Goal: Information Seeking & Learning: Learn about a topic

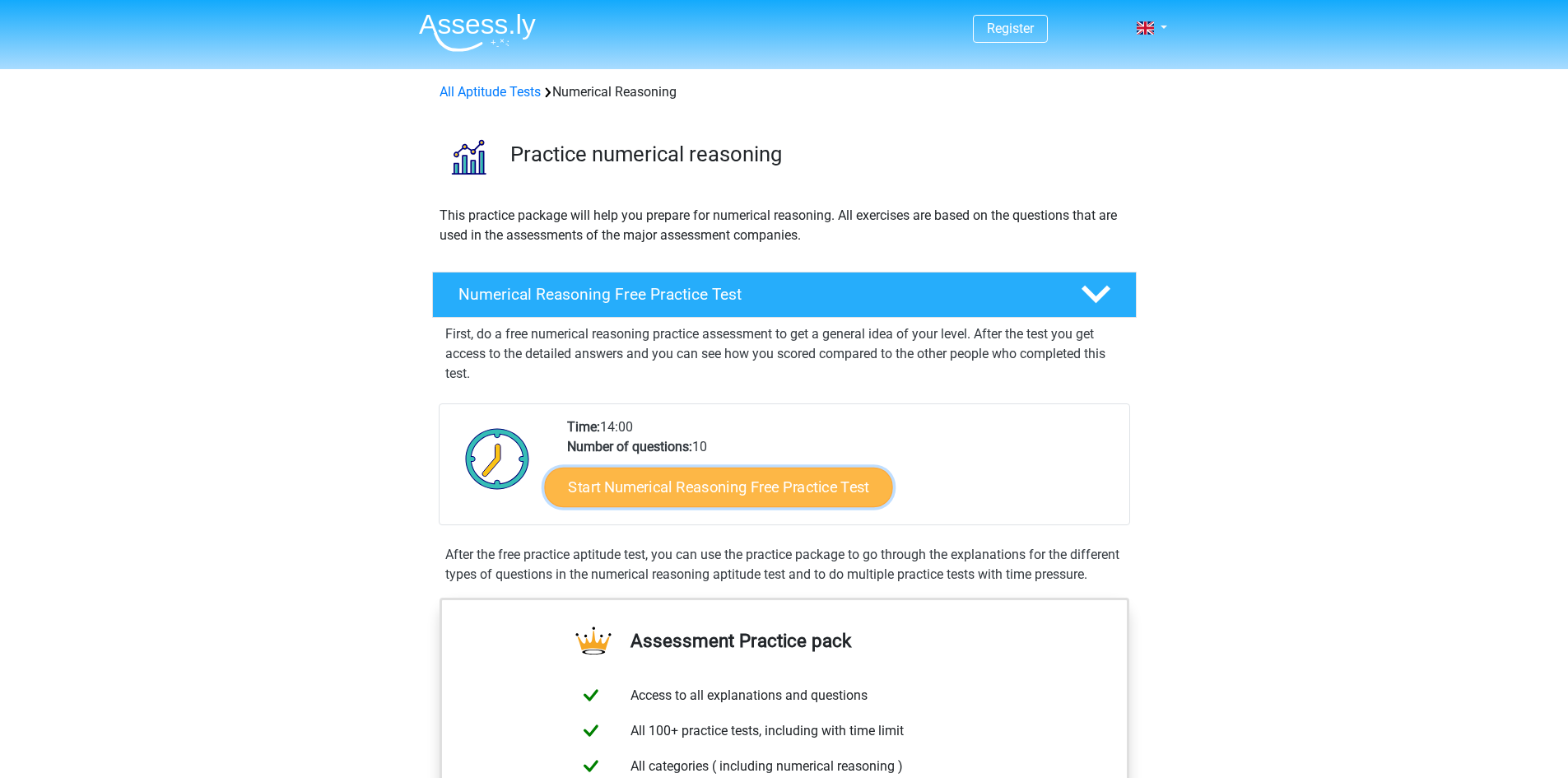
click at [730, 495] on link "Start Numerical Reasoning Free Practice Test" at bounding box center [718, 487] width 348 height 40
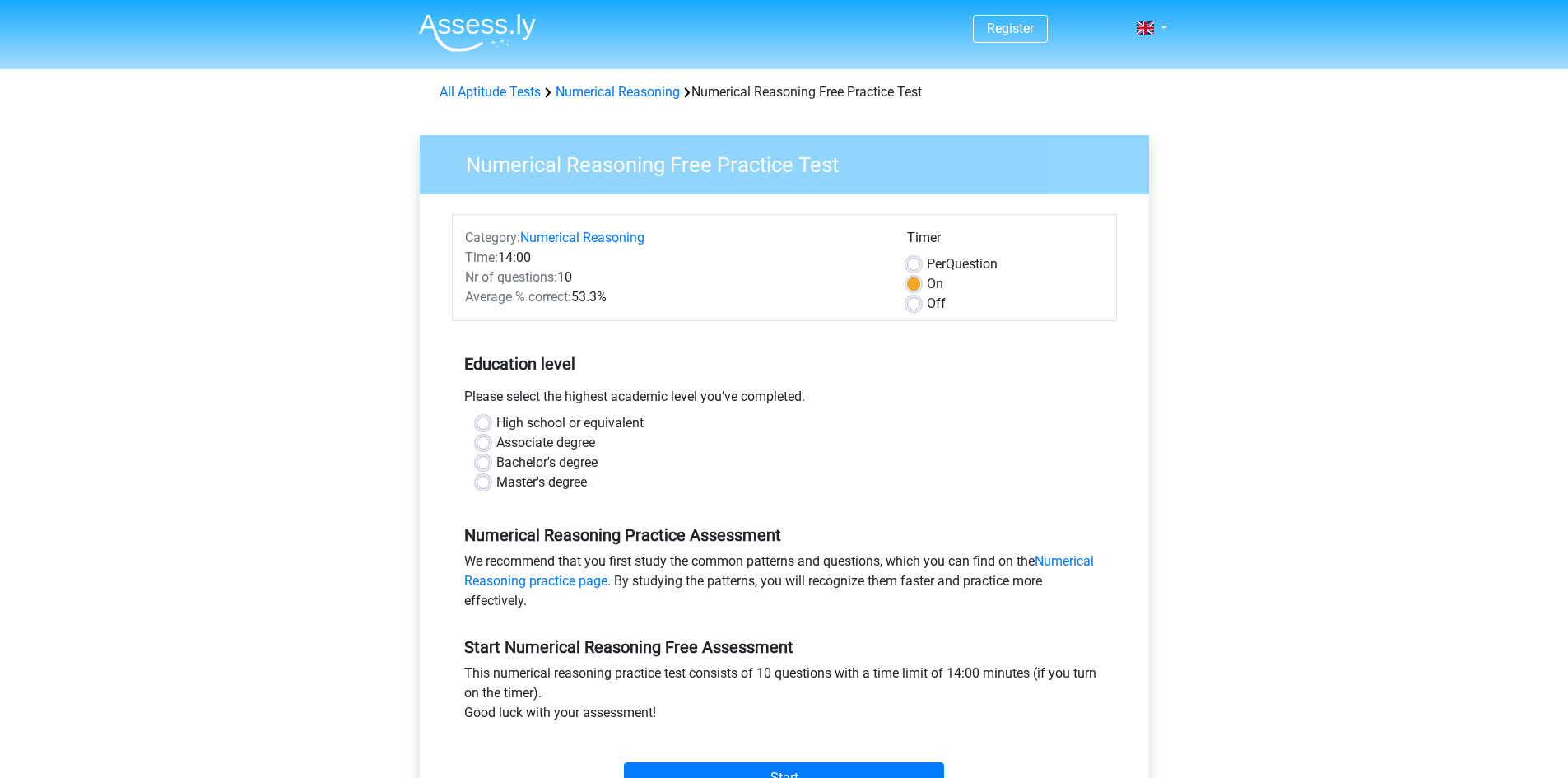
click at [525, 464] on label "Bachelor's degree" at bounding box center [547, 463] width 101 height 20
click at [489, 464] on input "Bachelor's degree" at bounding box center [484, 461] width 13 height 17
radio input "true"
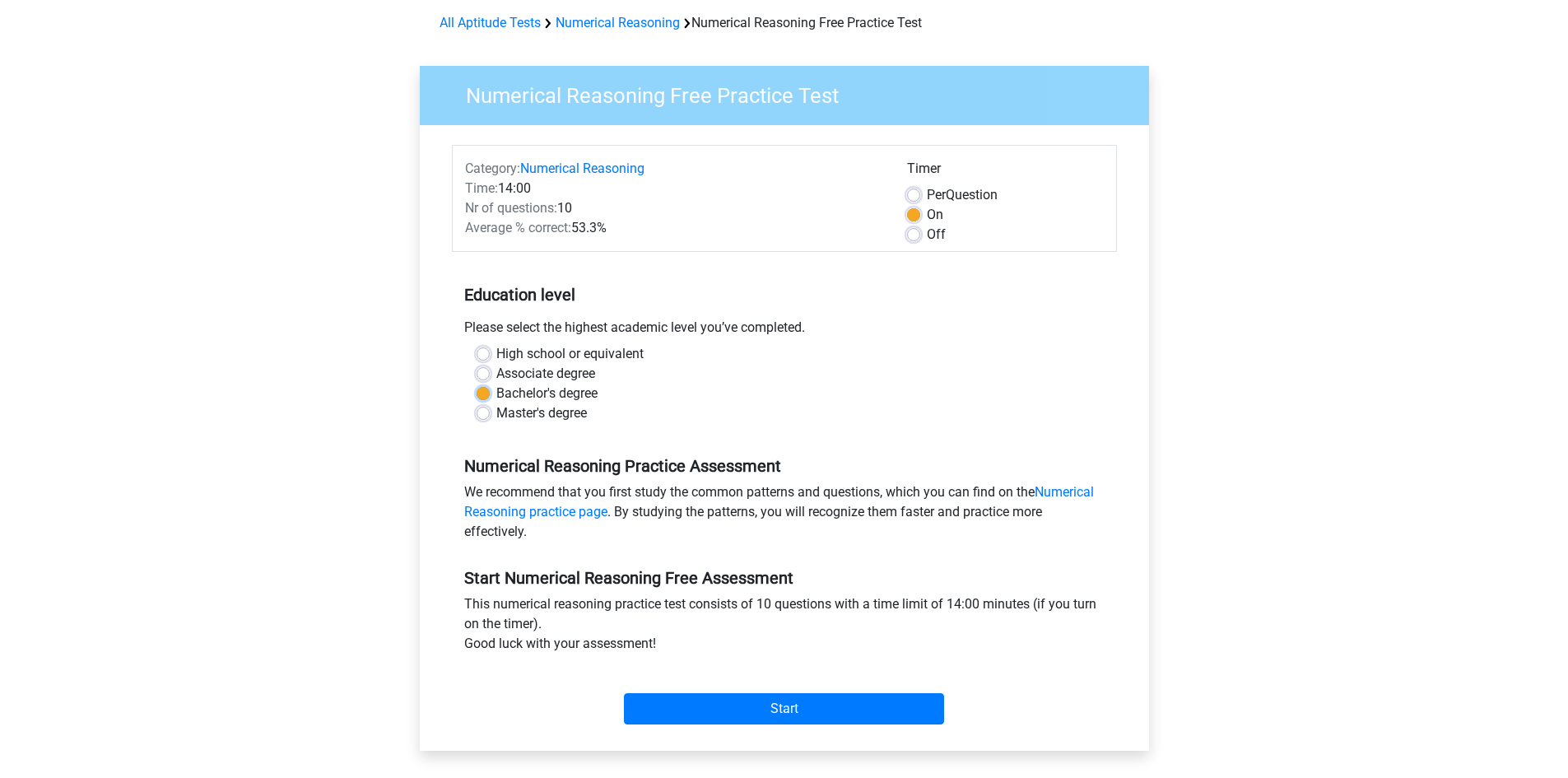
scroll to position [165, 0]
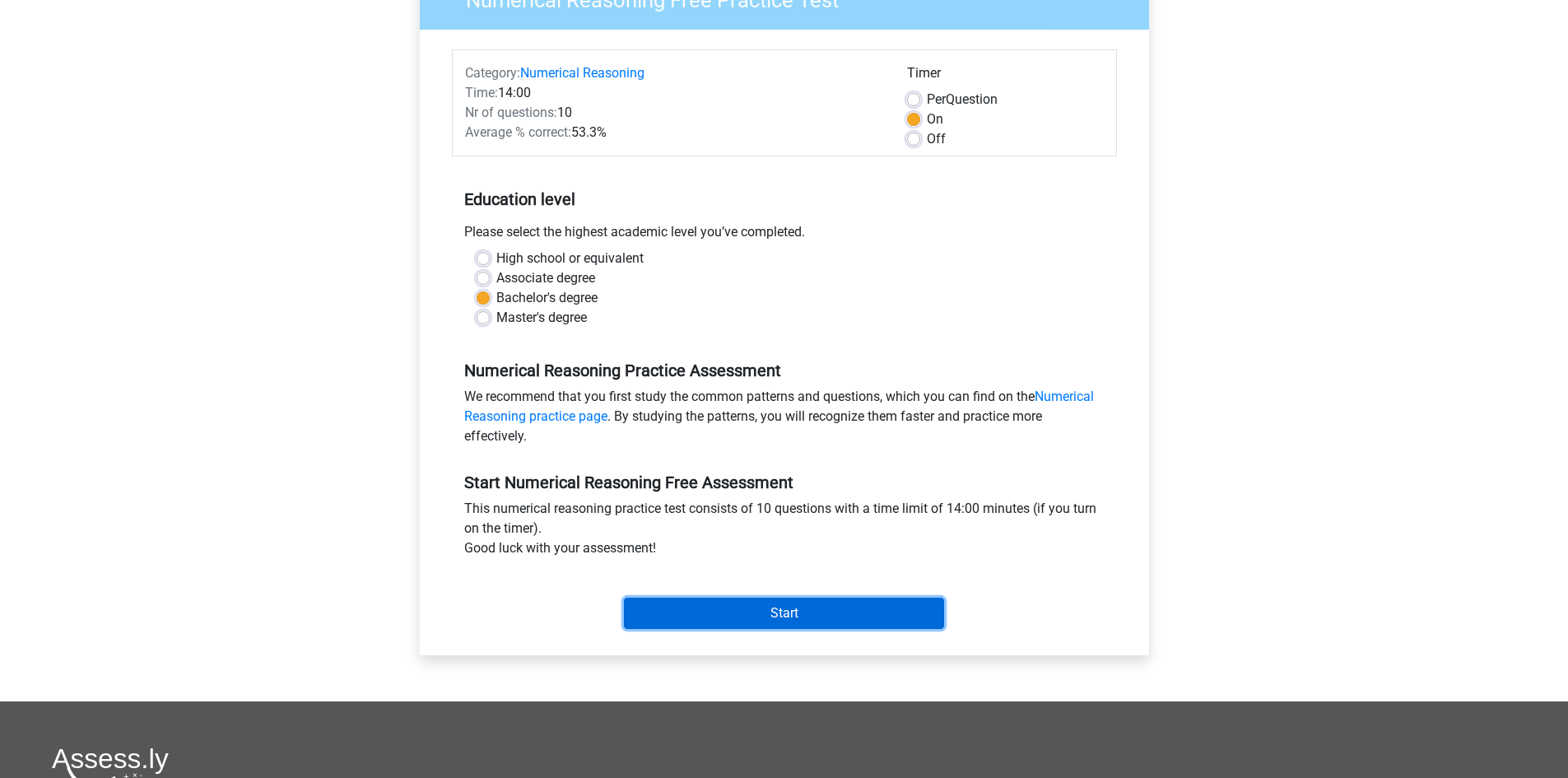
click at [828, 608] on input "Start" at bounding box center [784, 613] width 320 height 32
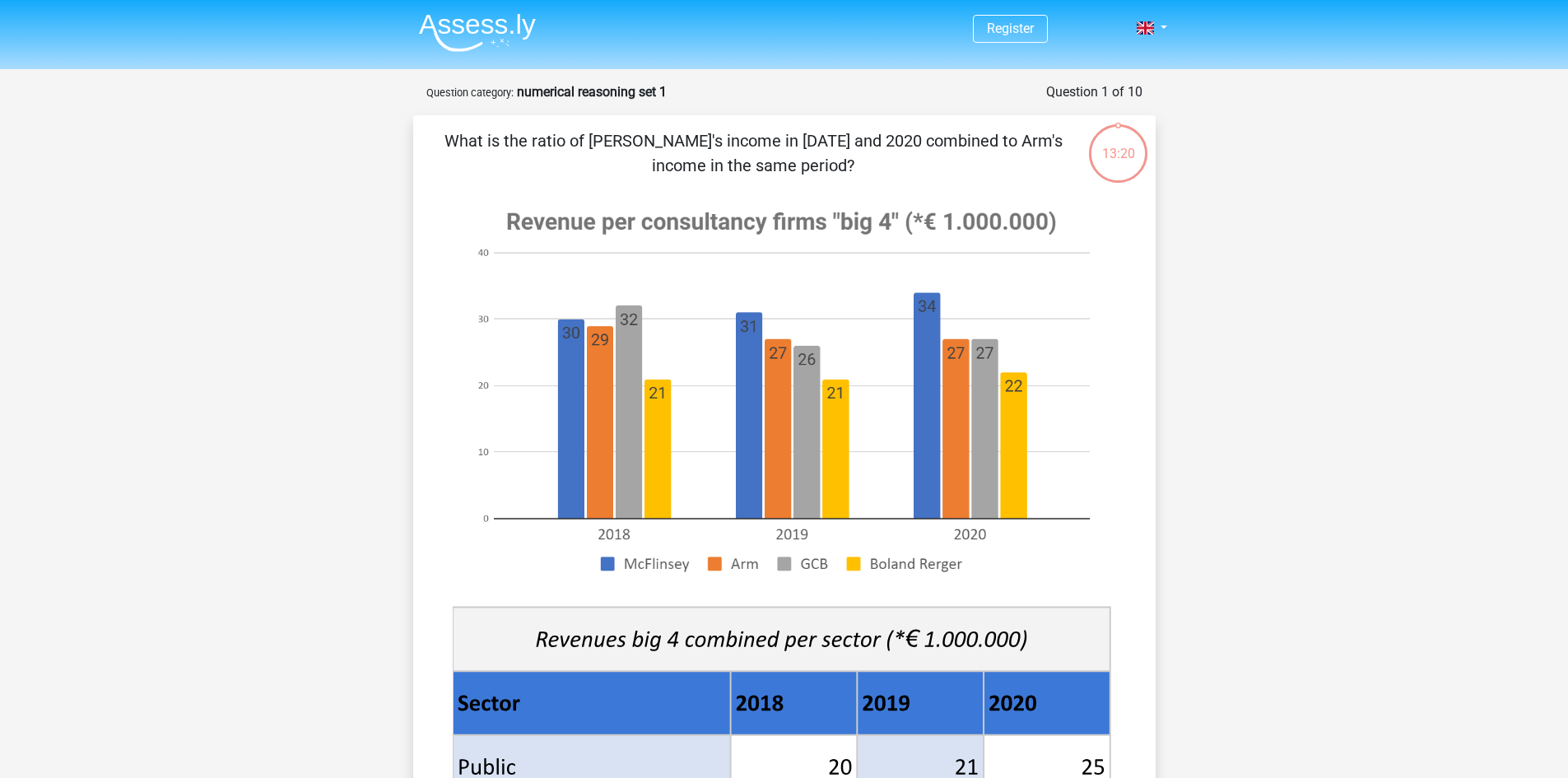
drag, startPoint x: 816, startPoint y: 167, endPoint x: 885, endPoint y: 171, distance: 69.1
click at [885, 171] on p "What is the ratio of [PERSON_NAME]'s income in [DATE] and 2020 combined to Arm'…" at bounding box center [754, 153] width 628 height 49
click at [921, 162] on p "What is the ratio of [PERSON_NAME]'s income in [DATE] and 2020 combined to Arm'…" at bounding box center [754, 153] width 628 height 49
drag, startPoint x: 877, startPoint y: 139, endPoint x: 971, endPoint y: 180, distance: 102.6
click at [971, 180] on div "What is the ratio of [PERSON_NAME]'s income in [DATE] and 2020 combined to Arm'…" at bounding box center [784, 652] width 730 height 1048
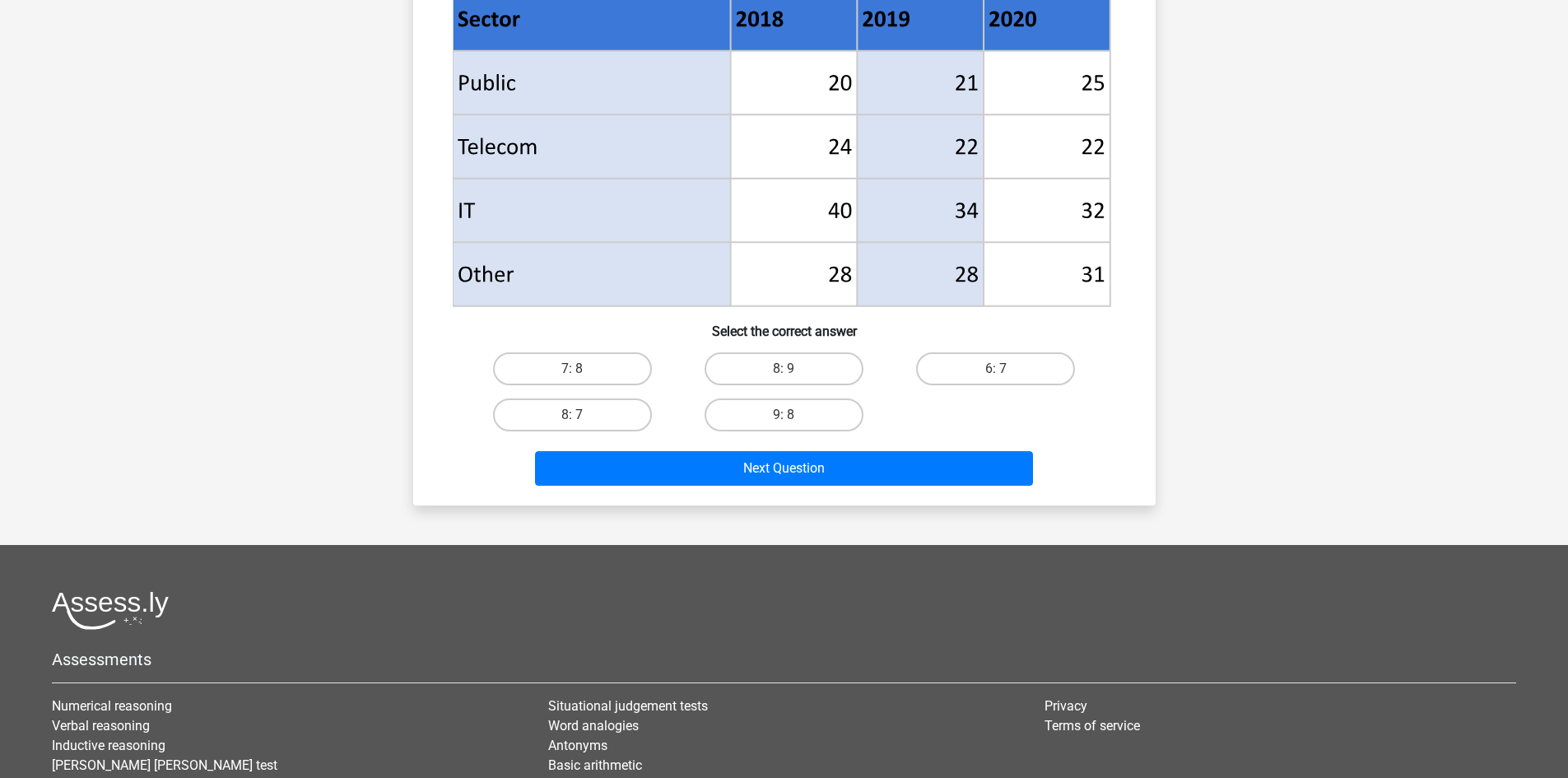
scroll to position [886, 0]
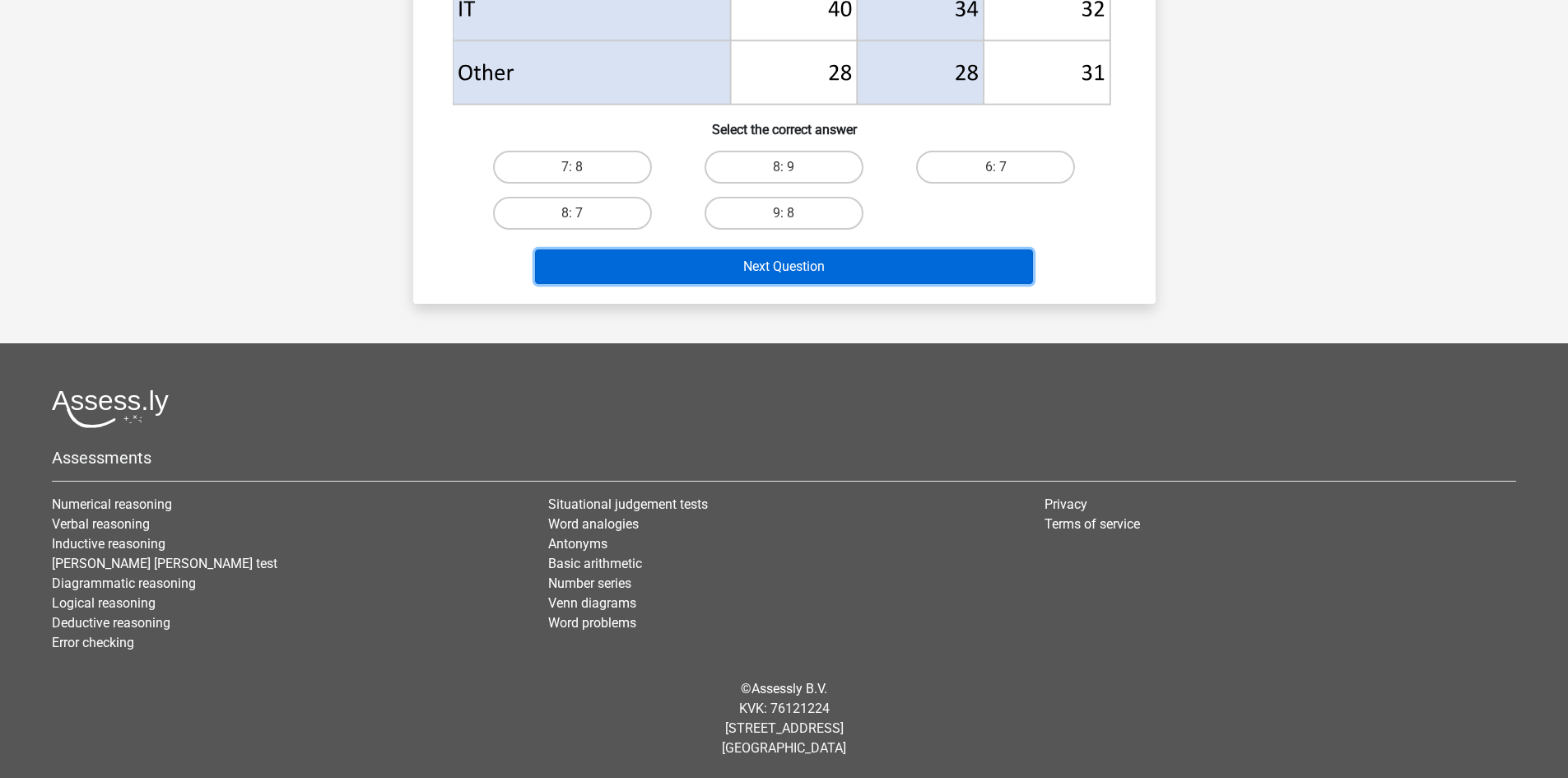
click at [849, 271] on button "Next Question" at bounding box center [784, 267] width 498 height 35
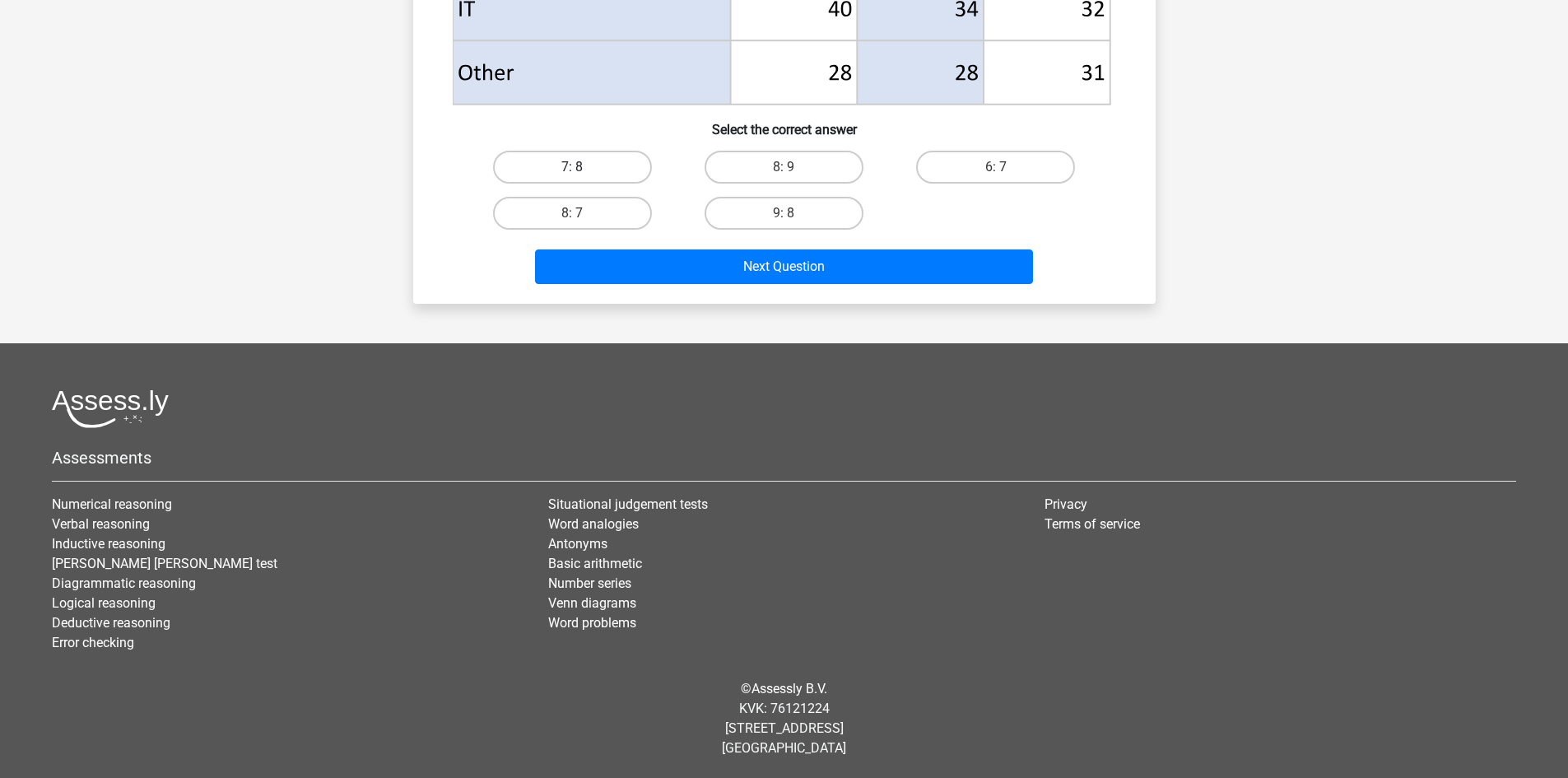
click at [571, 170] on label "7: 8" at bounding box center [572, 167] width 159 height 33
click at [572, 170] on input "7: 8" at bounding box center [577, 172] width 11 height 11
radio input "true"
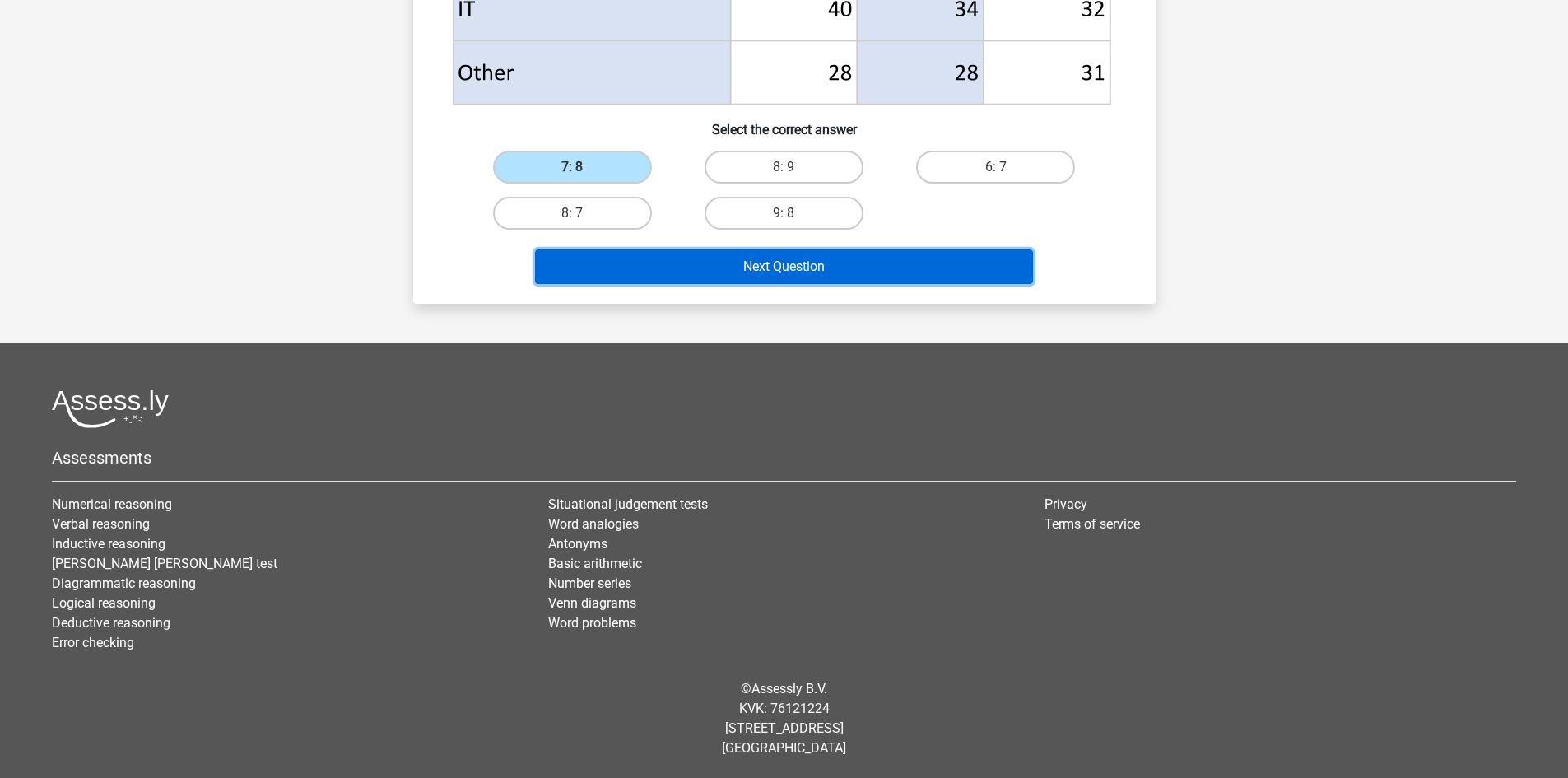
click at [793, 277] on button "Next Question" at bounding box center [784, 267] width 498 height 35
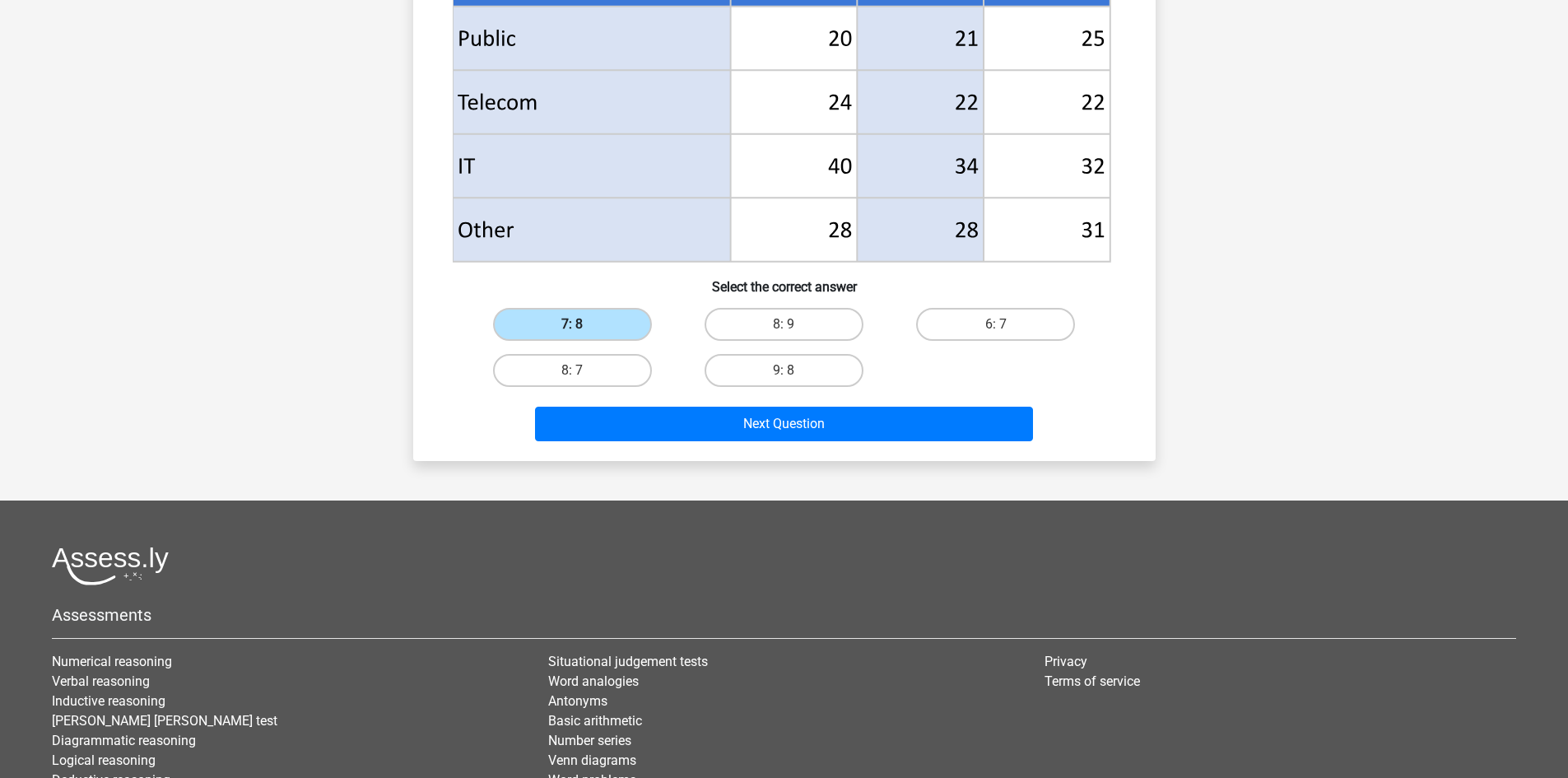
scroll to position [721, 0]
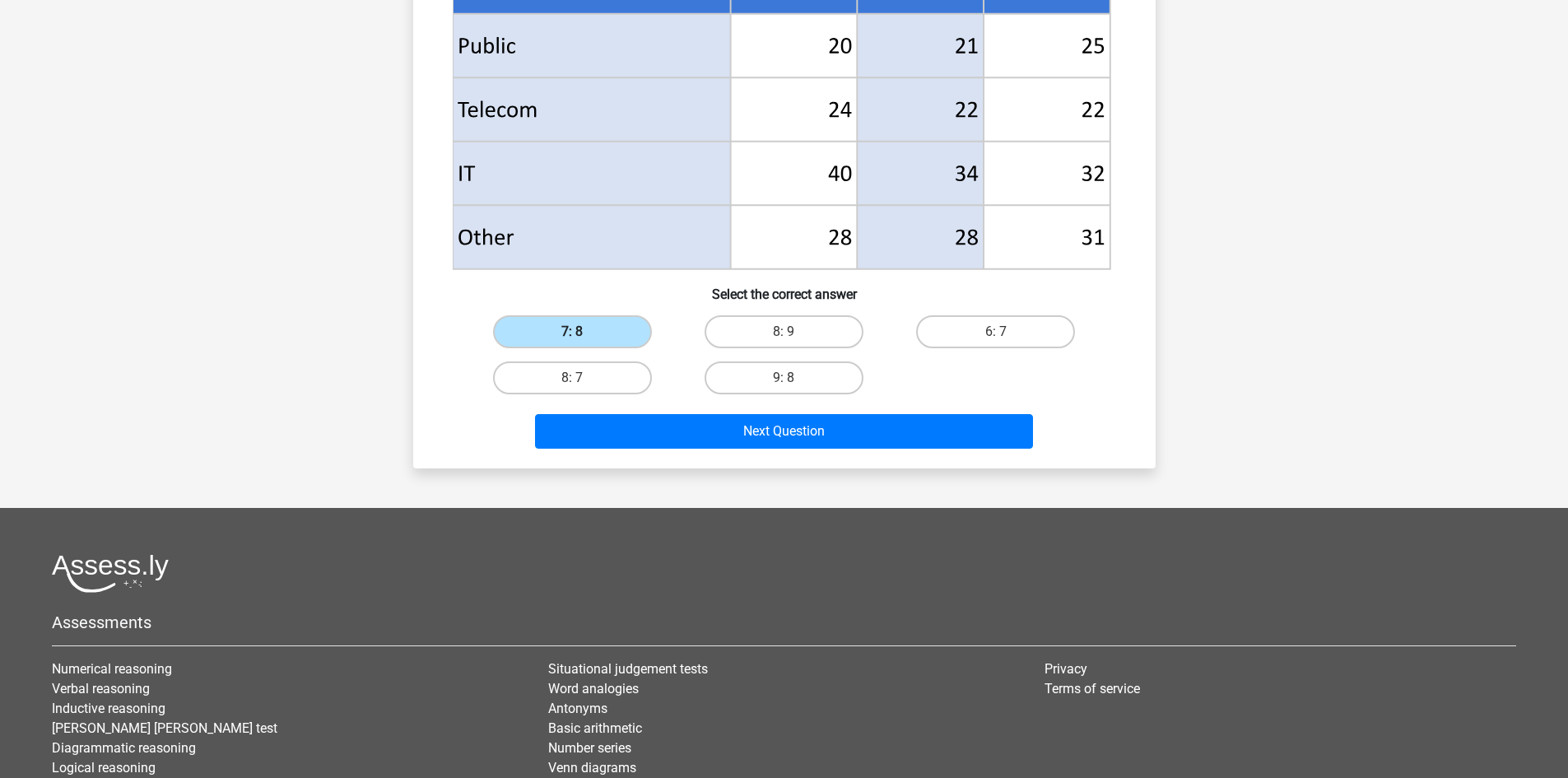
click at [612, 329] on label "7: 8" at bounding box center [572, 332] width 159 height 33
click at [582, 332] on input "7: 8" at bounding box center [577, 337] width 11 height 11
click at [610, 328] on label "7: 8" at bounding box center [572, 332] width 159 height 33
click at [582, 332] on input "7: 8" at bounding box center [577, 337] width 11 height 11
click at [610, 327] on label "7: 8" at bounding box center [572, 332] width 159 height 33
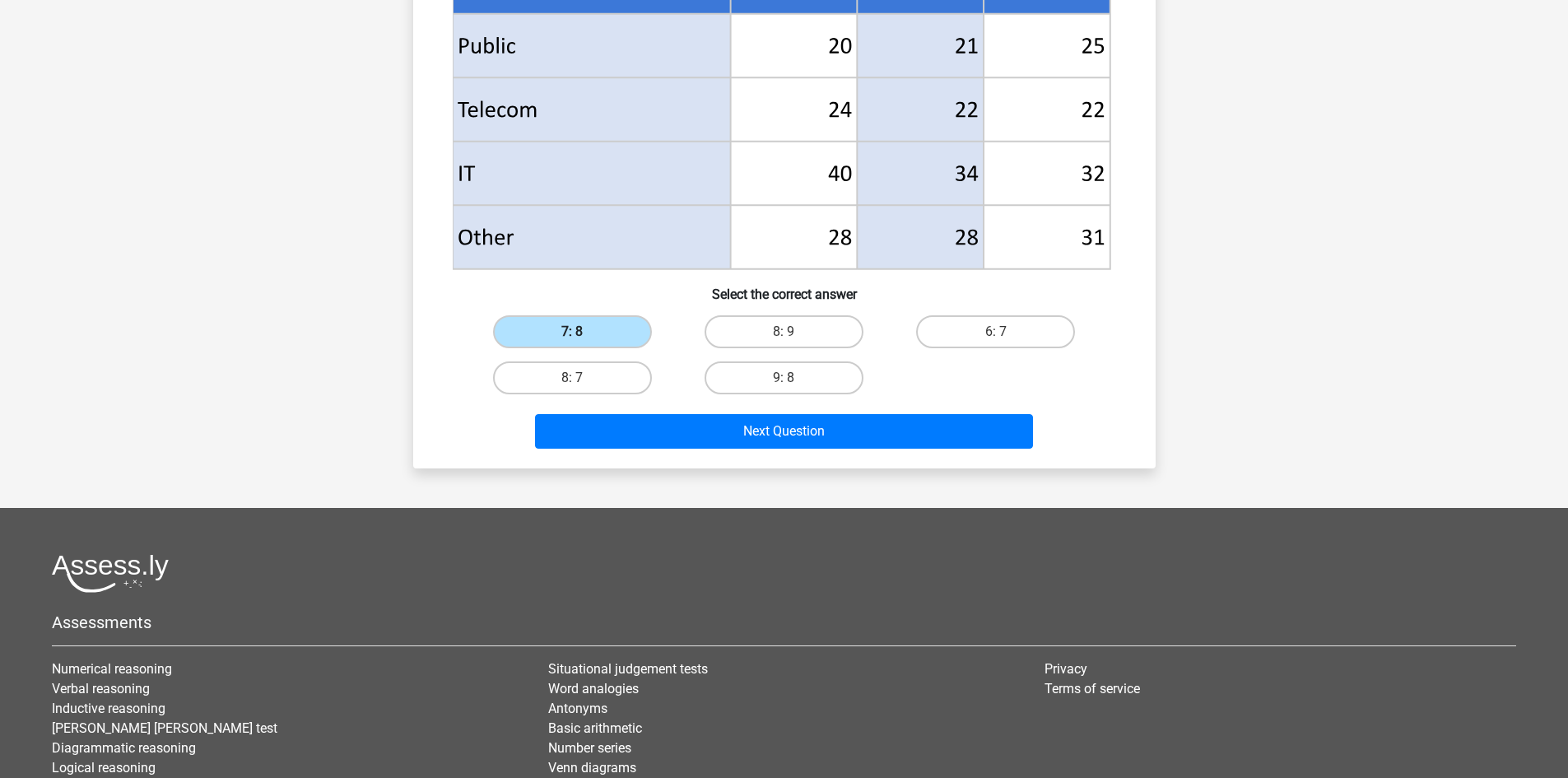
click at [582, 332] on input "7: 8" at bounding box center [577, 337] width 11 height 11
click at [610, 327] on label "7: 8" at bounding box center [572, 332] width 159 height 33
click at [582, 332] on input "7: 8" at bounding box center [577, 337] width 11 height 11
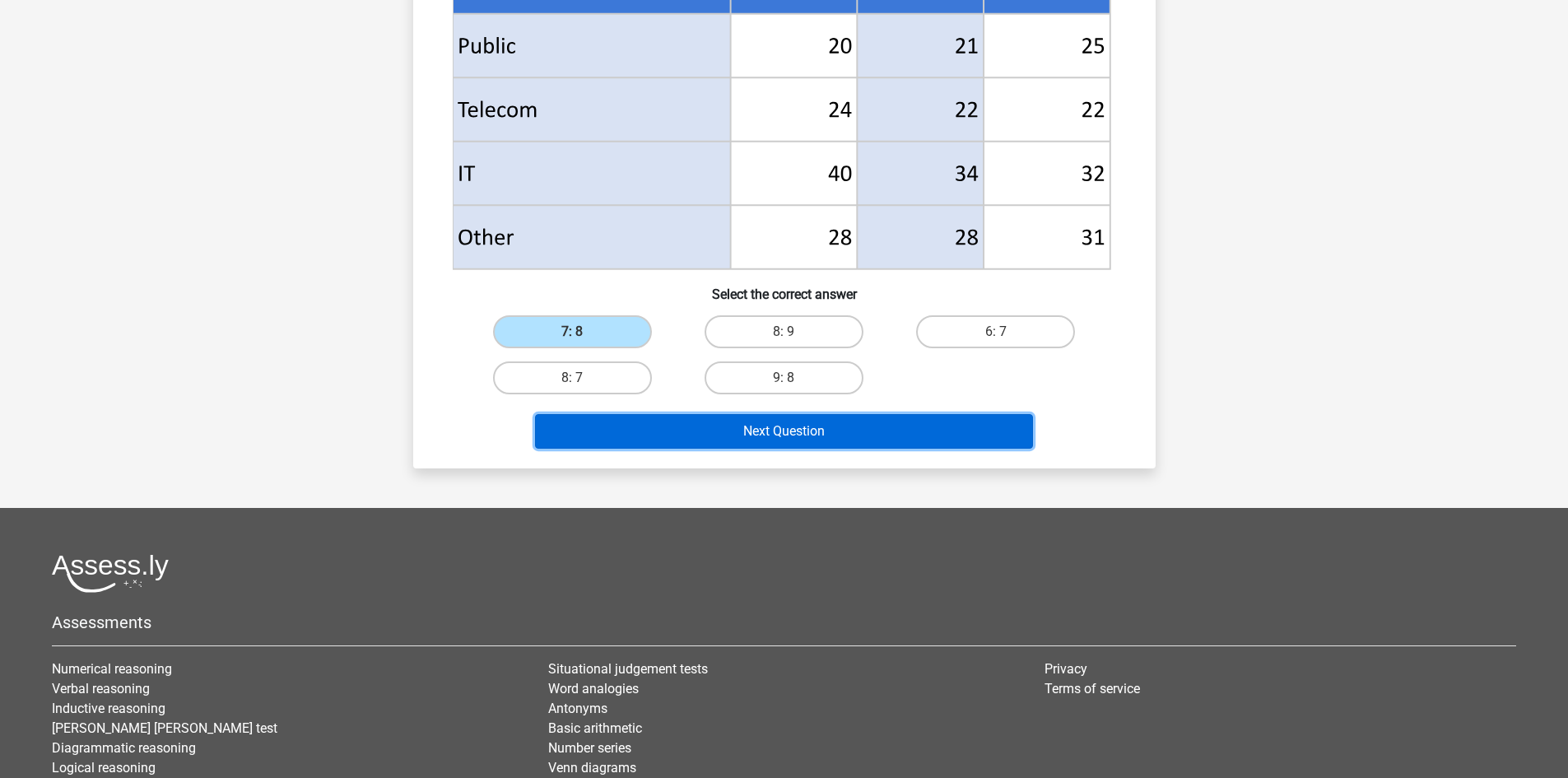
click at [768, 427] on button "Next Question" at bounding box center [784, 431] width 498 height 35
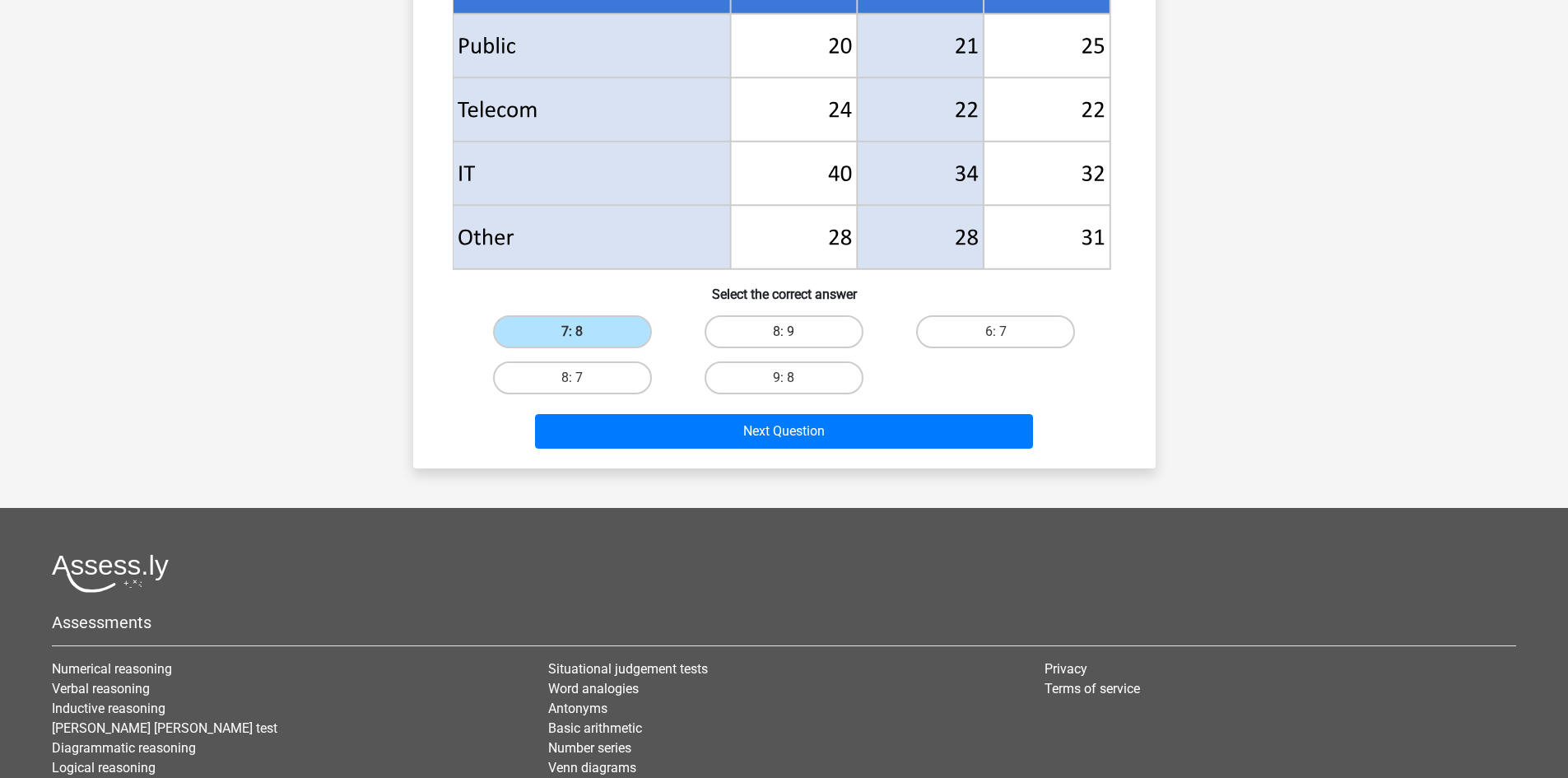
click at [798, 333] on label "8: 9" at bounding box center [784, 332] width 159 height 33
click at [794, 333] on input "8: 9" at bounding box center [789, 337] width 11 height 11
radio input "true"
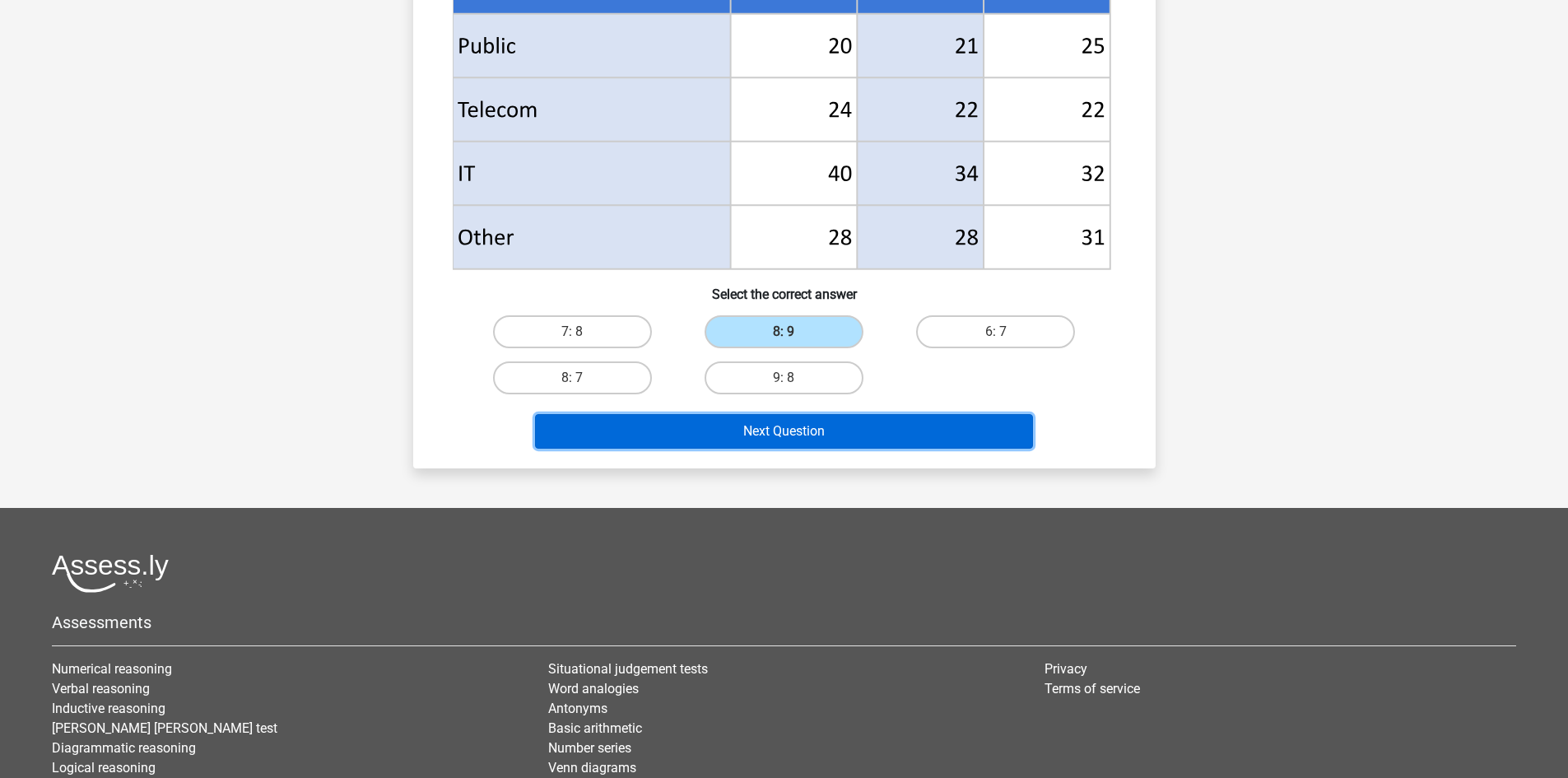
click at [752, 422] on button "Next Question" at bounding box center [784, 431] width 498 height 35
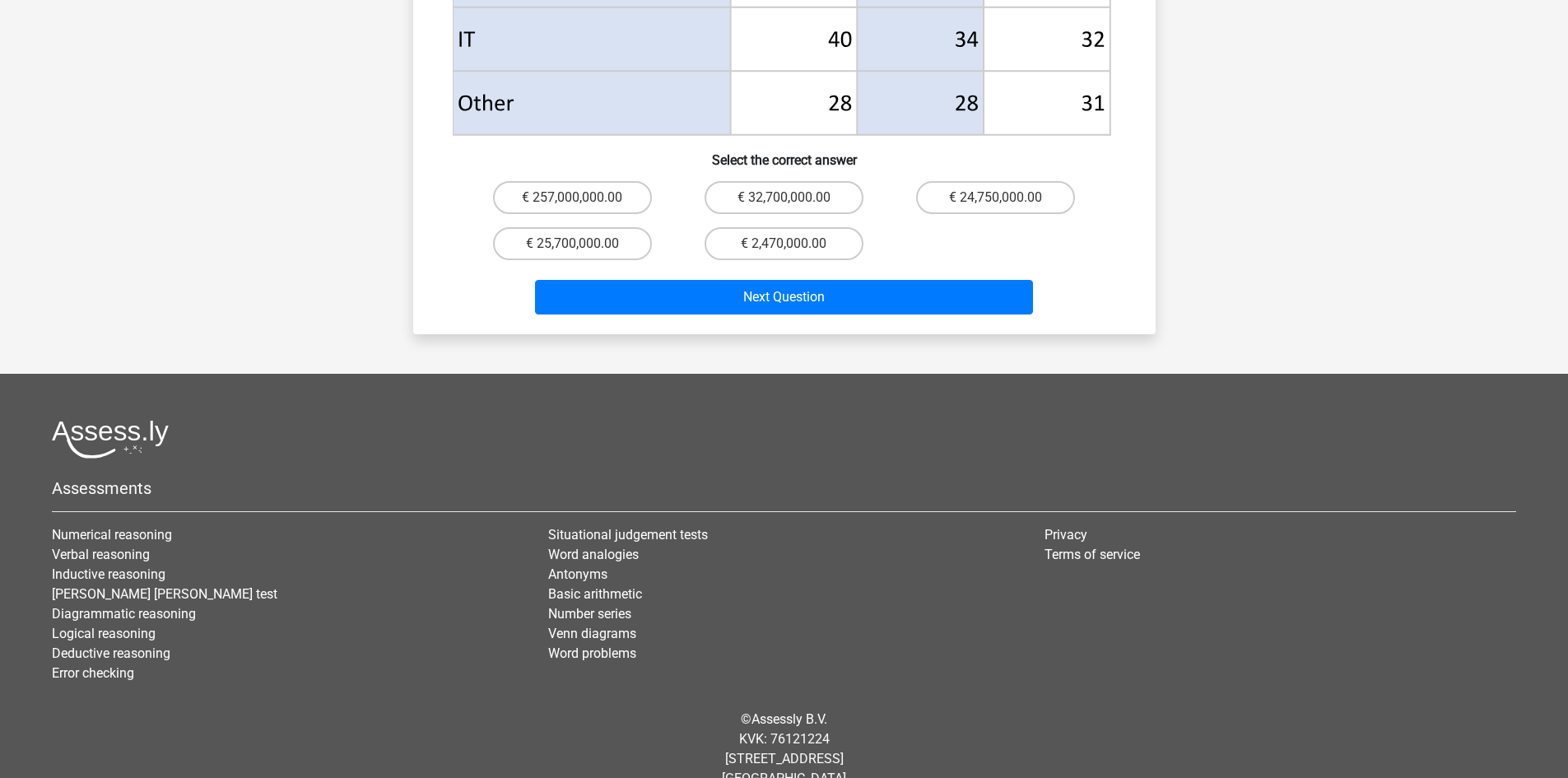
scroll to position [911, 0]
